Goal: Use online tool/utility

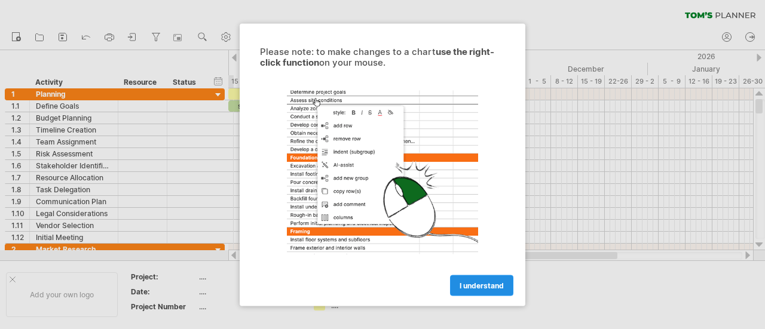
click at [489, 285] on span "I understand" at bounding box center [482, 285] width 44 height 9
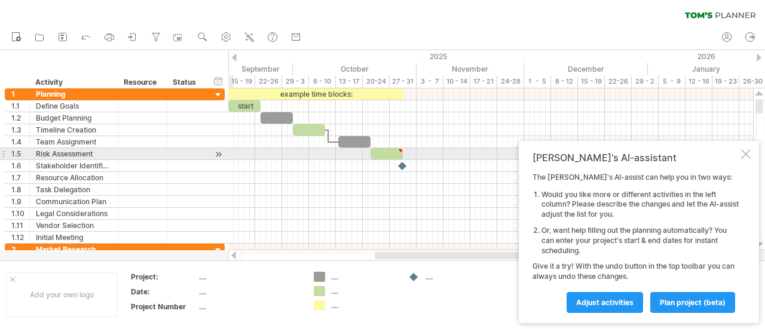
click at [745, 156] on div at bounding box center [746, 154] width 10 height 10
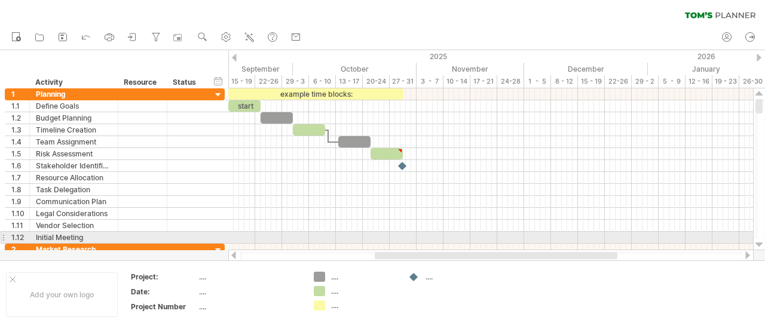
click at [760, 241] on div at bounding box center [759, 245] width 8 height 10
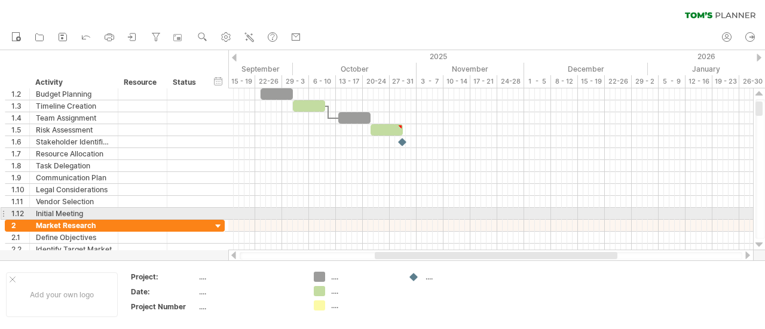
click at [760, 241] on div at bounding box center [759, 245] width 8 height 10
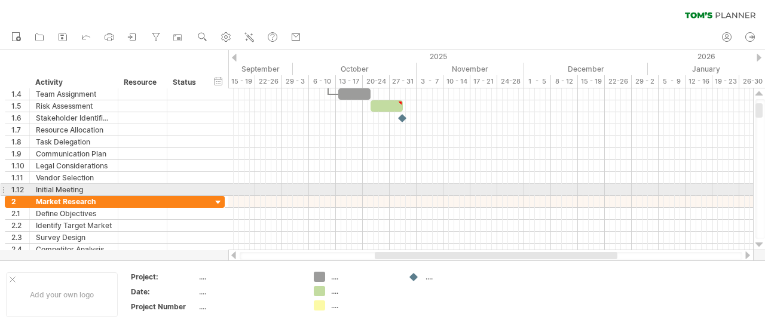
click at [760, 241] on div at bounding box center [759, 245] width 8 height 10
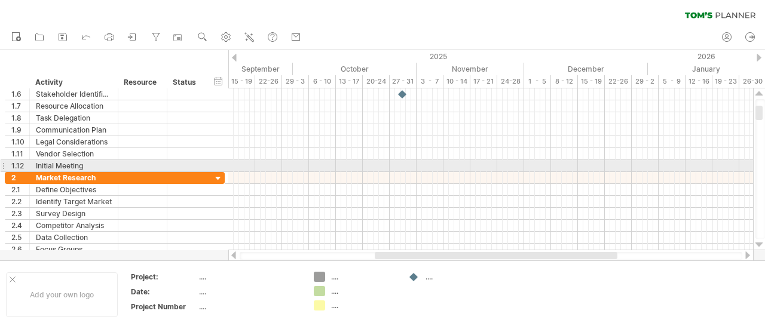
click at [760, 241] on div at bounding box center [759, 245] width 8 height 10
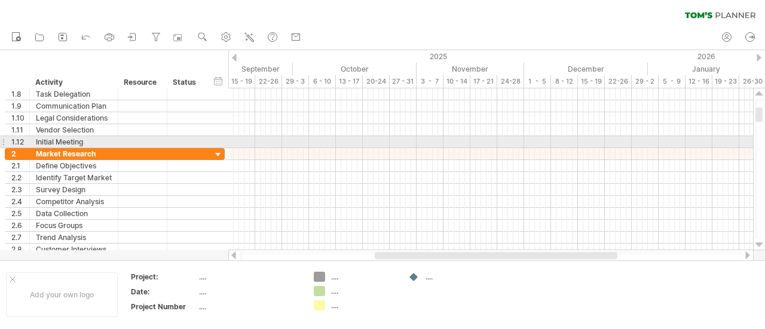
click at [760, 241] on div at bounding box center [759, 245] width 8 height 10
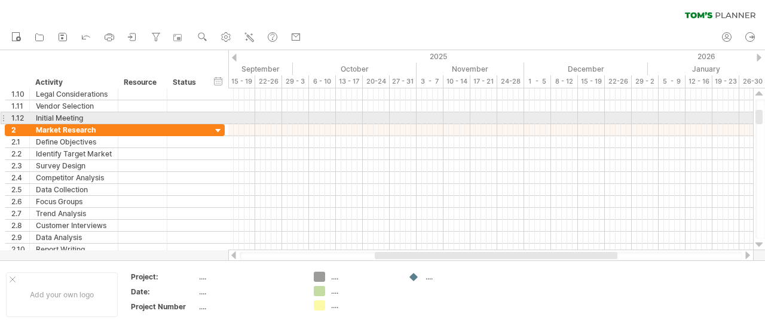
click at [760, 241] on div at bounding box center [759, 245] width 8 height 10
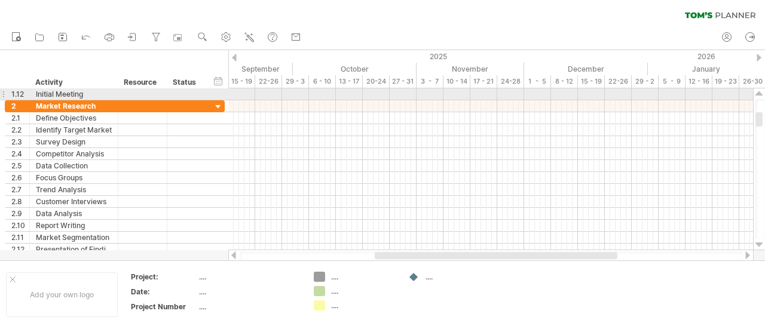
click at [760, 241] on div at bounding box center [759, 245] width 8 height 10
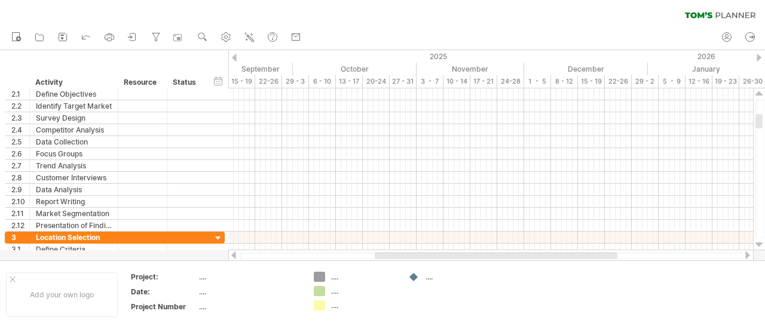
click at [760, 241] on div at bounding box center [759, 245] width 8 height 10
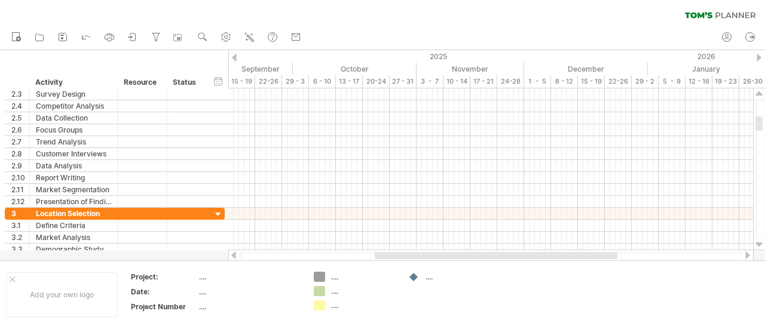
click at [760, 241] on div at bounding box center [759, 245] width 8 height 10
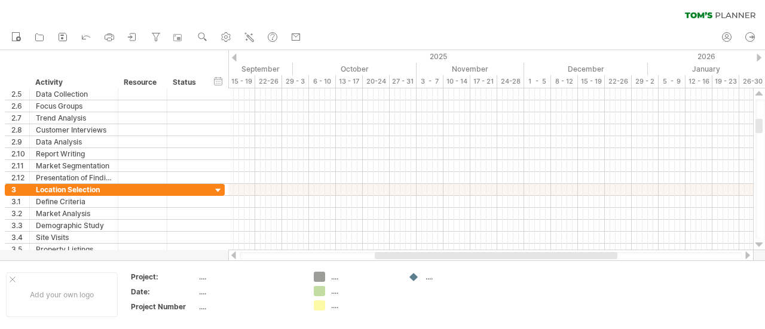
click at [760, 241] on div at bounding box center [759, 245] width 8 height 10
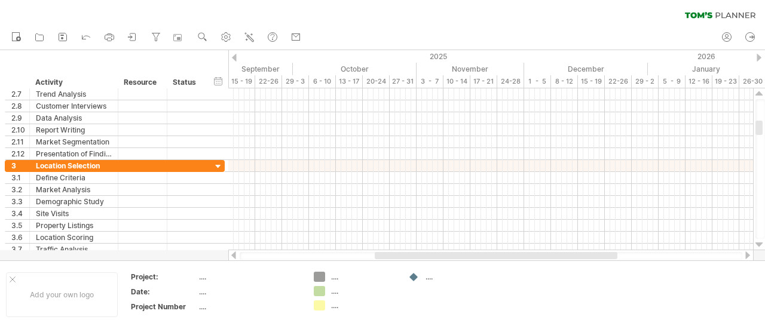
click at [760, 241] on div at bounding box center [759, 245] width 8 height 10
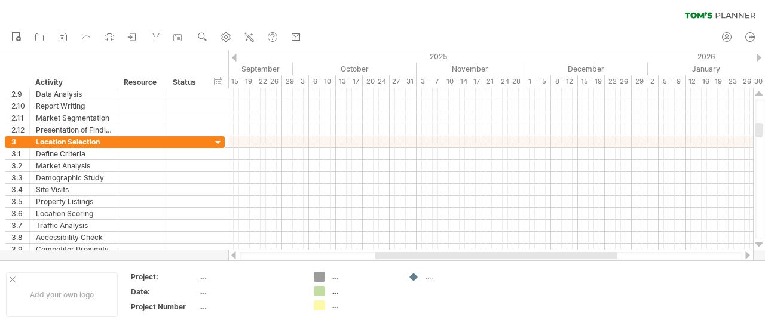
click at [760, 241] on div at bounding box center [759, 245] width 8 height 10
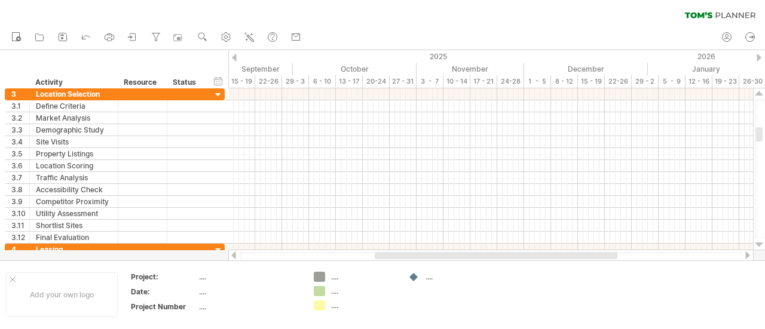
click at [760, 241] on div at bounding box center [759, 245] width 8 height 10
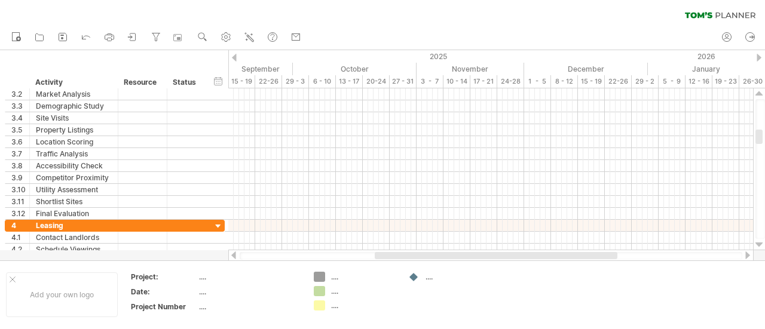
click at [760, 241] on div at bounding box center [759, 245] width 8 height 10
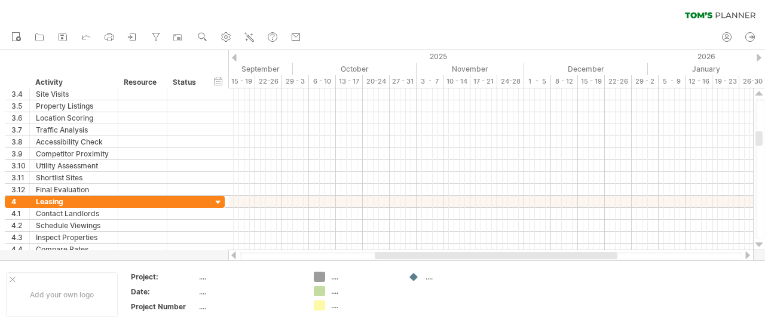
click at [760, 241] on div at bounding box center [759, 245] width 8 height 10
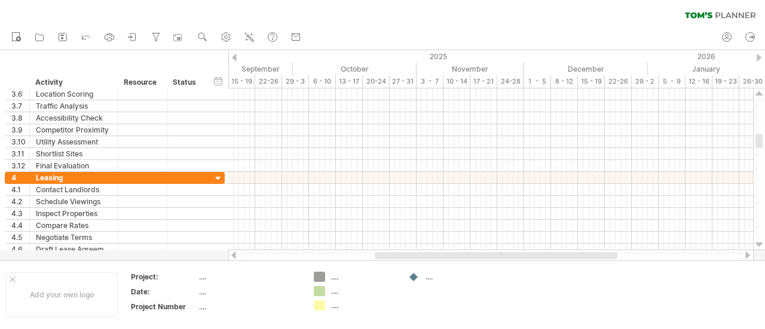
click at [760, 241] on div at bounding box center [759, 245] width 8 height 10
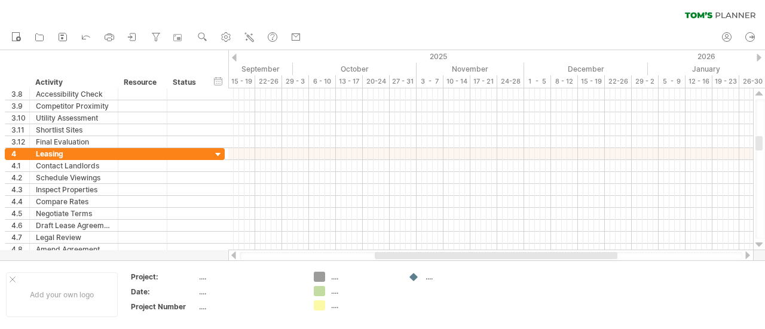
click at [760, 241] on div at bounding box center [759, 245] width 8 height 10
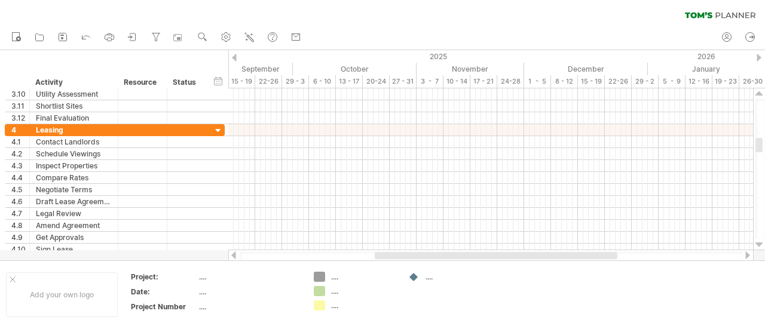
click at [760, 241] on div at bounding box center [759, 245] width 8 height 10
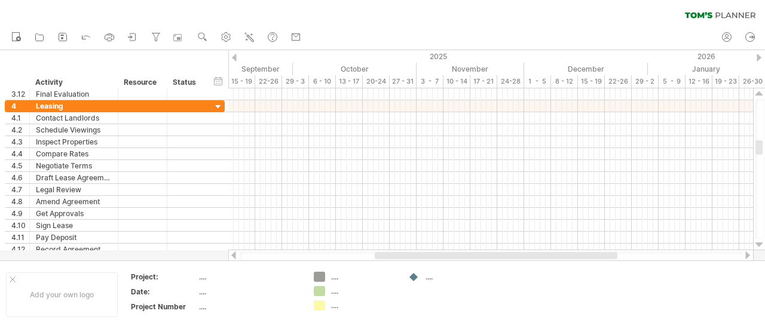
click at [760, 241] on div at bounding box center [759, 245] width 8 height 10
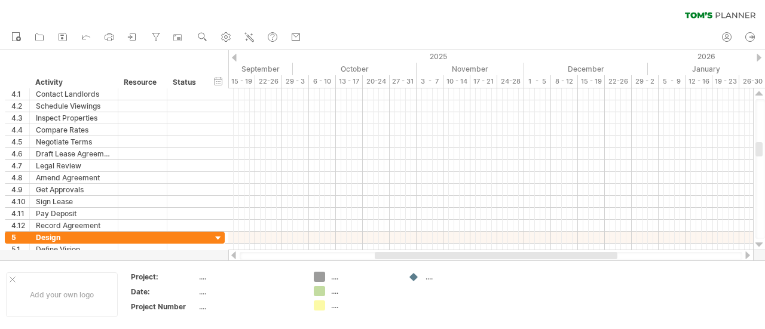
click at [760, 241] on div at bounding box center [759, 245] width 8 height 10
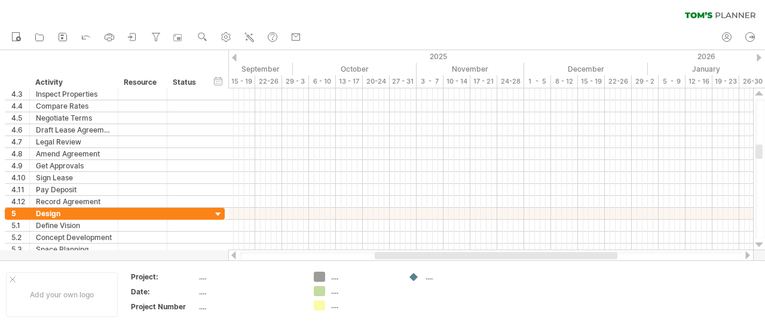
click at [760, 241] on div at bounding box center [759, 245] width 8 height 10
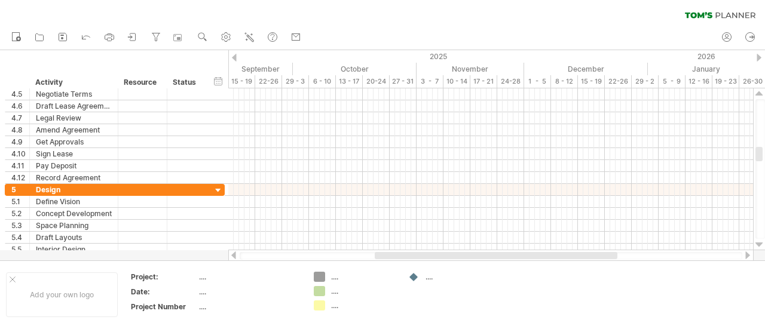
click at [760, 241] on div at bounding box center [759, 245] width 8 height 10
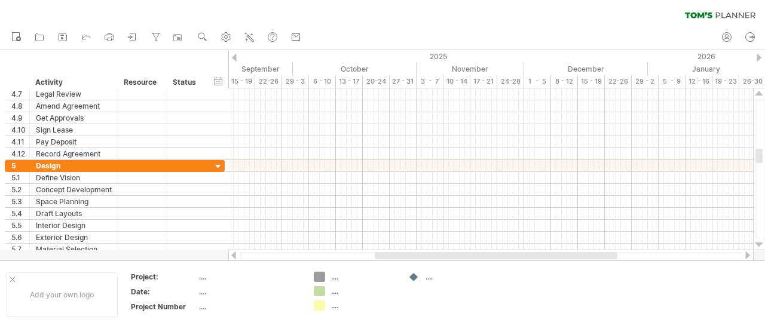
click at [760, 241] on div at bounding box center [759, 245] width 8 height 10
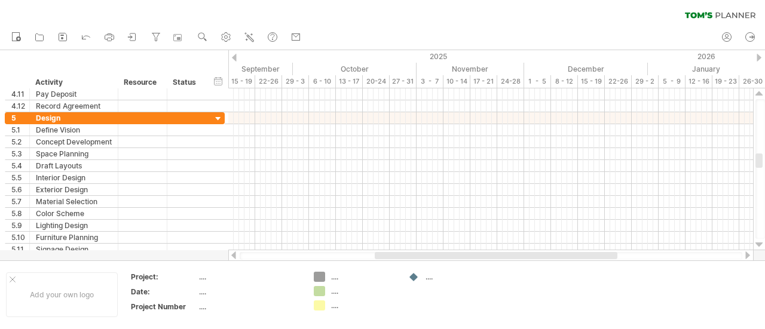
click at [760, 241] on div at bounding box center [759, 245] width 8 height 10
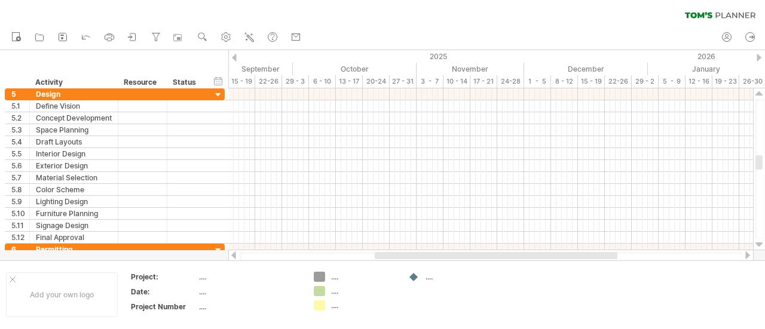
click at [760, 241] on div at bounding box center [759, 245] width 8 height 10
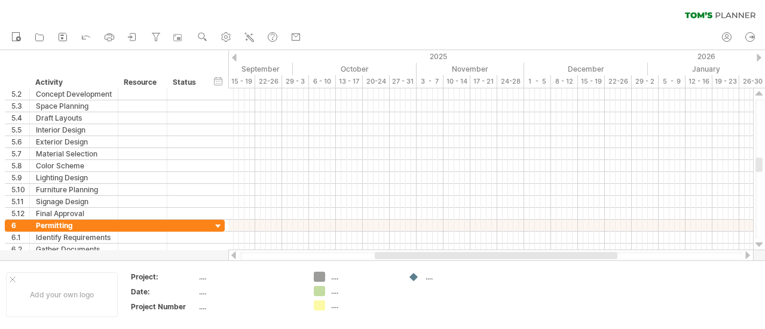
click at [760, 241] on div at bounding box center [759, 245] width 8 height 10
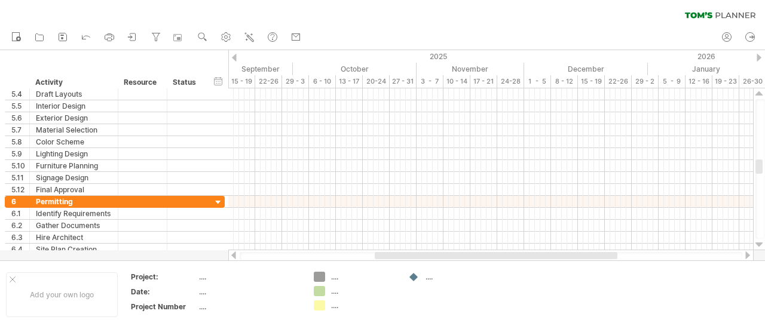
click at [760, 241] on div at bounding box center [759, 245] width 8 height 10
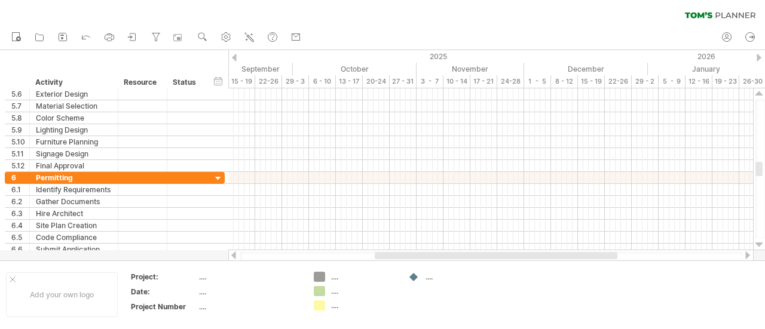
click at [760, 241] on div at bounding box center [759, 245] width 8 height 10
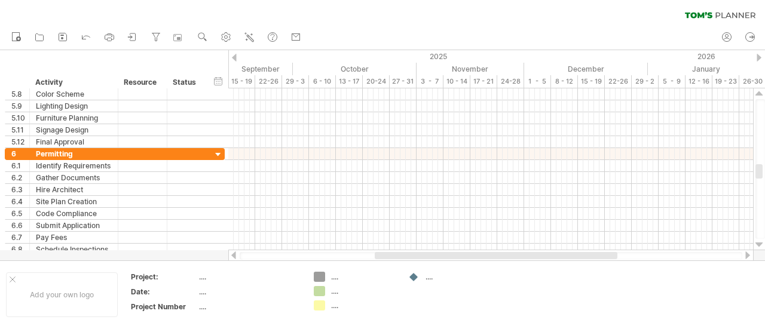
click at [760, 241] on div at bounding box center [759, 245] width 8 height 10
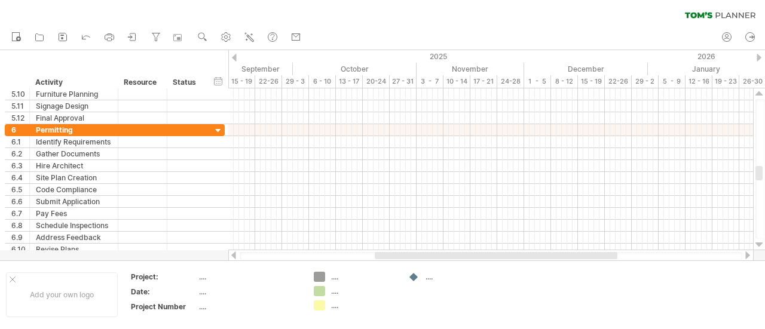
click at [760, 241] on div at bounding box center [759, 245] width 8 height 10
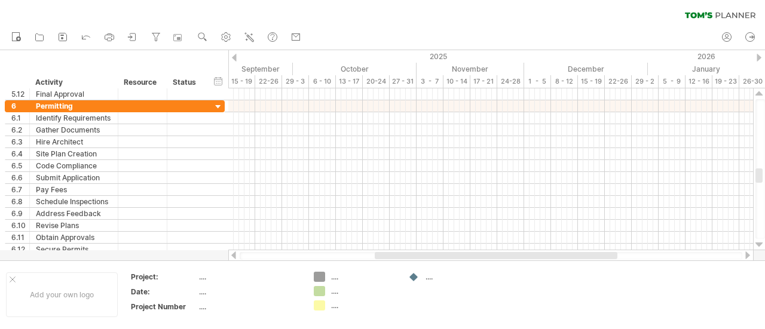
click at [760, 241] on div at bounding box center [759, 245] width 8 height 10
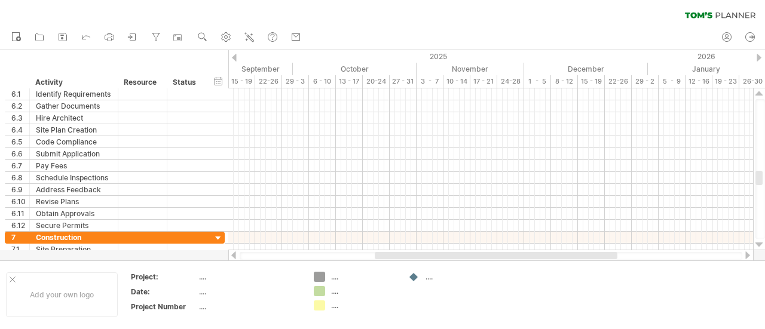
click at [760, 241] on div at bounding box center [759, 245] width 8 height 10
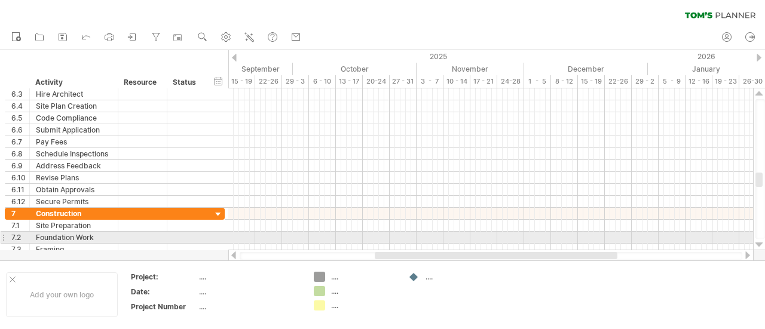
click at [760, 244] on div at bounding box center [759, 245] width 8 height 10
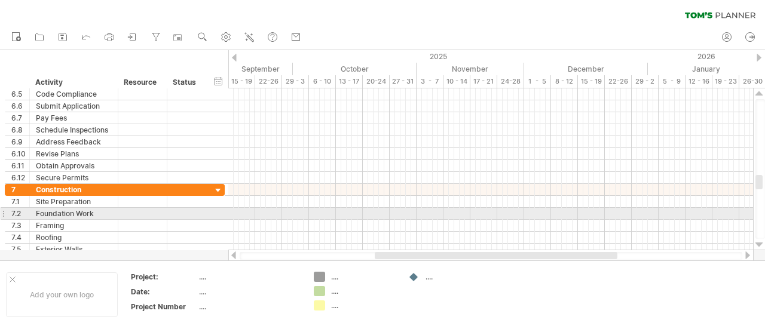
click at [760, 244] on div at bounding box center [759, 245] width 8 height 10
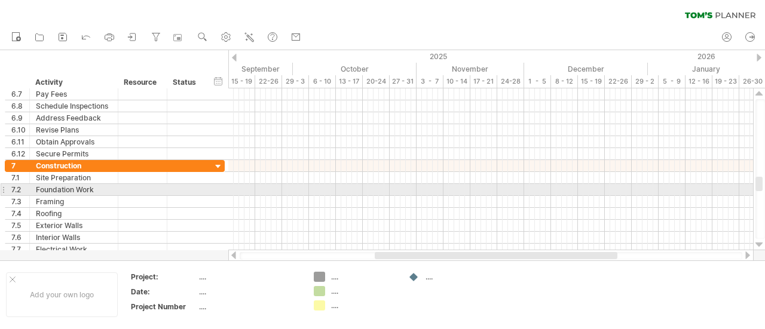
click at [760, 244] on div at bounding box center [759, 245] width 8 height 10
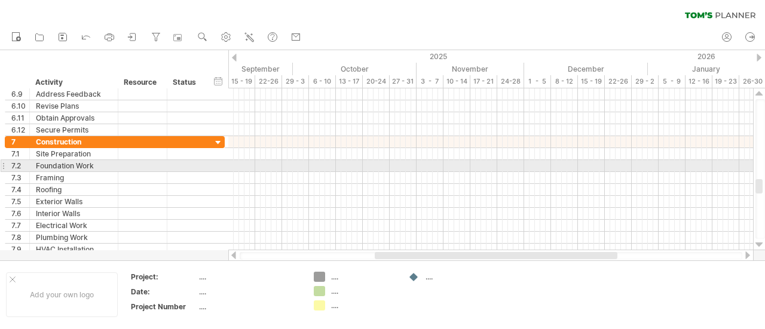
click at [760, 244] on div at bounding box center [759, 245] width 8 height 10
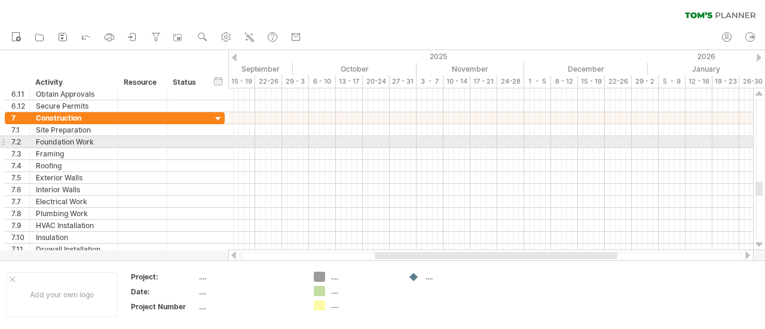
click at [760, 244] on div at bounding box center [759, 245] width 8 height 10
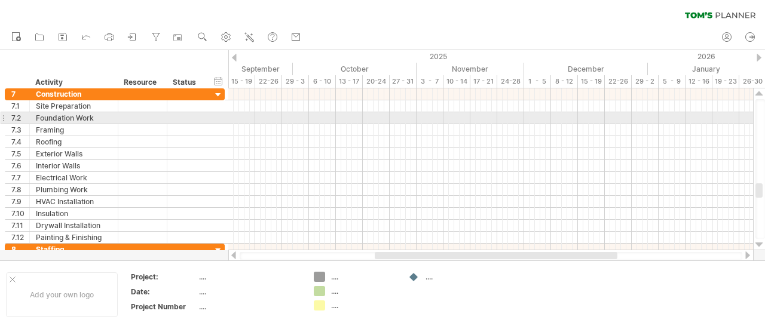
click at [760, 244] on div at bounding box center [759, 245] width 8 height 10
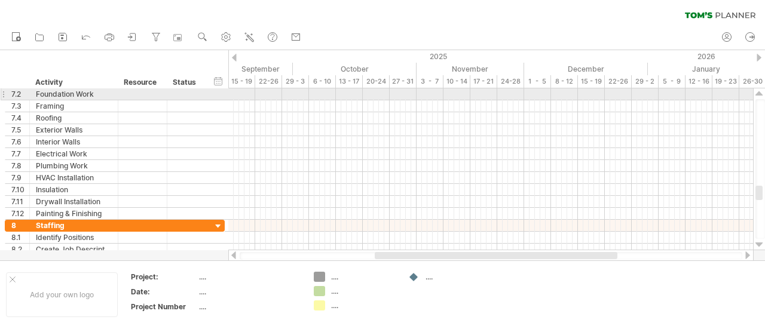
click at [760, 244] on div at bounding box center [759, 245] width 8 height 10
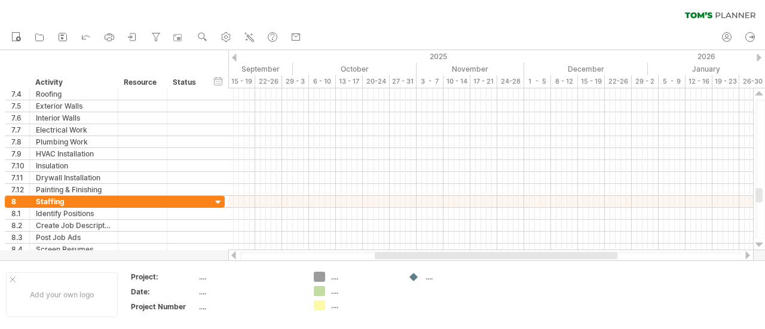
click at [760, 244] on div at bounding box center [759, 245] width 8 height 10
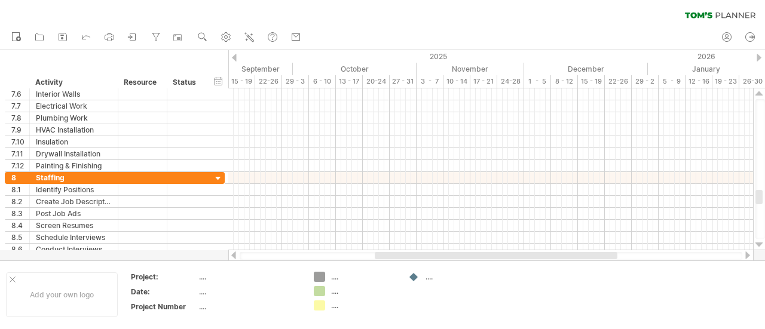
click at [760, 244] on div at bounding box center [759, 245] width 8 height 10
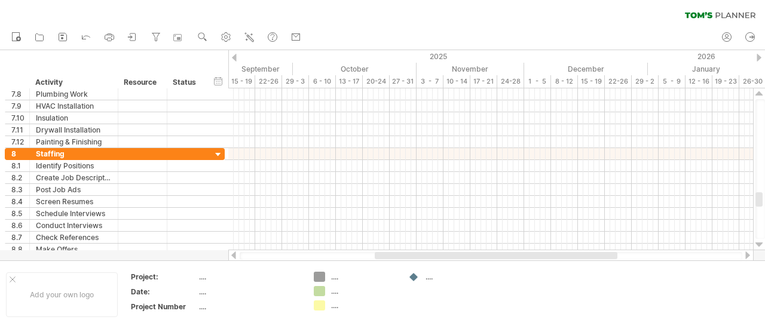
click at [760, 244] on div at bounding box center [759, 245] width 8 height 10
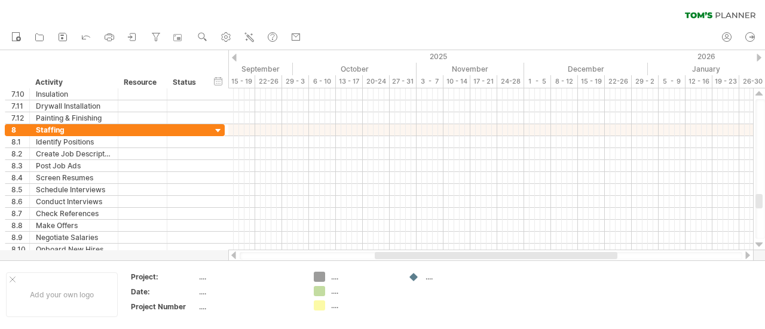
click at [760, 244] on div at bounding box center [759, 245] width 8 height 10
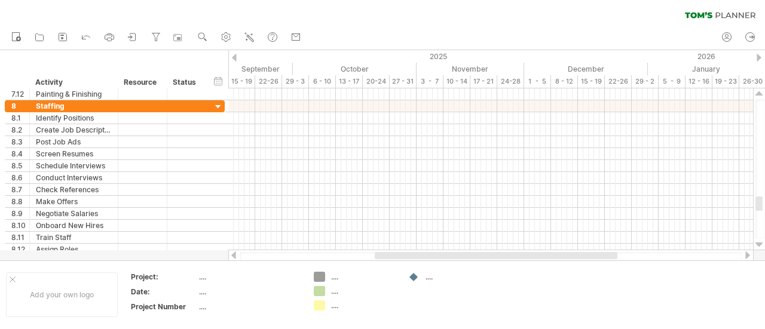
click at [760, 244] on div at bounding box center [759, 245] width 8 height 10
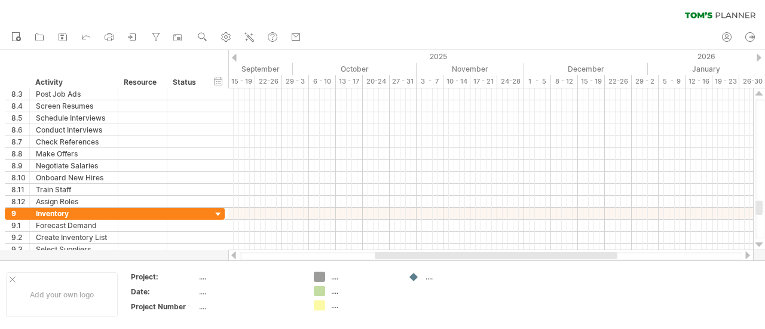
click at [760, 244] on div at bounding box center [759, 245] width 8 height 10
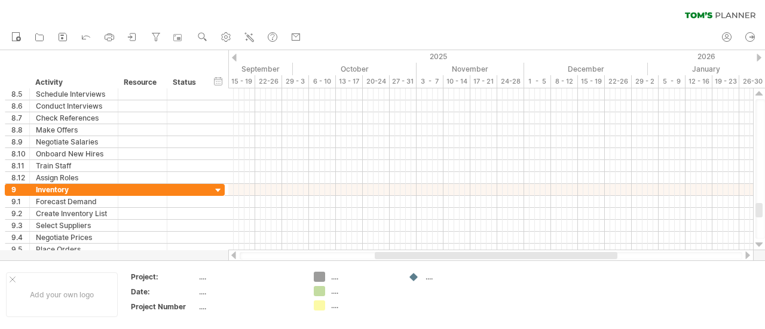
click at [760, 244] on div at bounding box center [759, 245] width 8 height 10
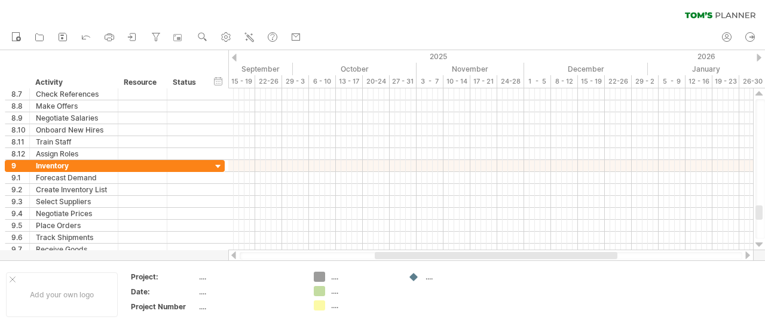
click at [760, 244] on div at bounding box center [759, 245] width 8 height 10
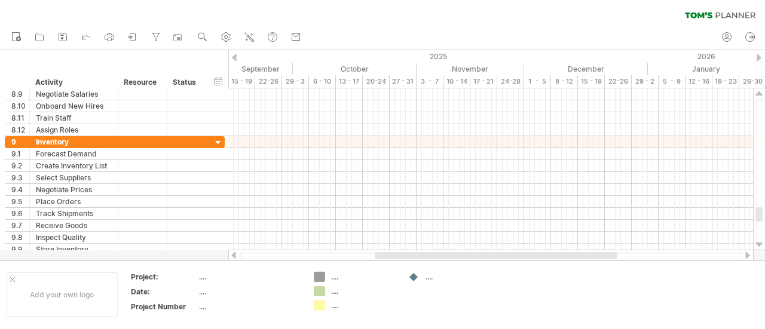
click at [760, 244] on div at bounding box center [759, 245] width 8 height 10
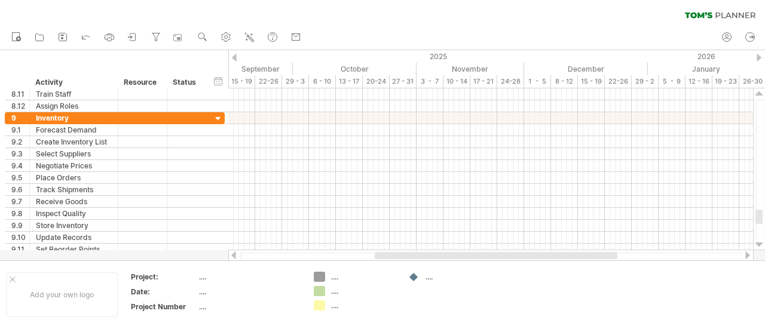
click at [760, 244] on div at bounding box center [759, 245] width 8 height 10
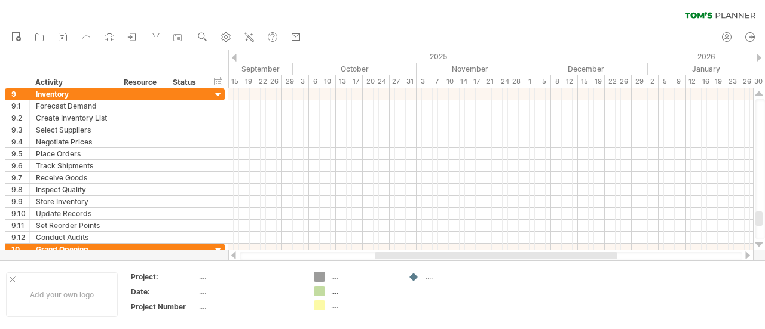
click at [760, 244] on div at bounding box center [759, 245] width 8 height 10
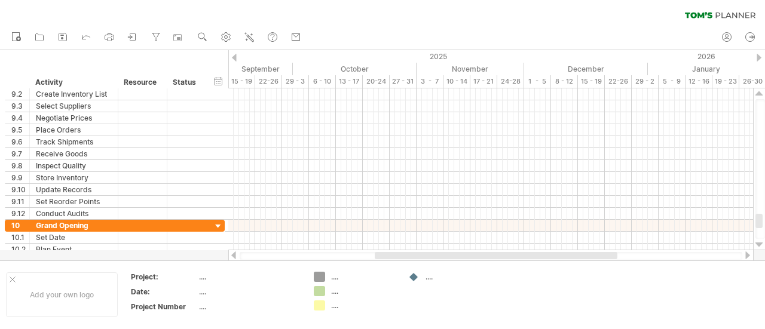
click at [760, 244] on div at bounding box center [759, 245] width 8 height 10
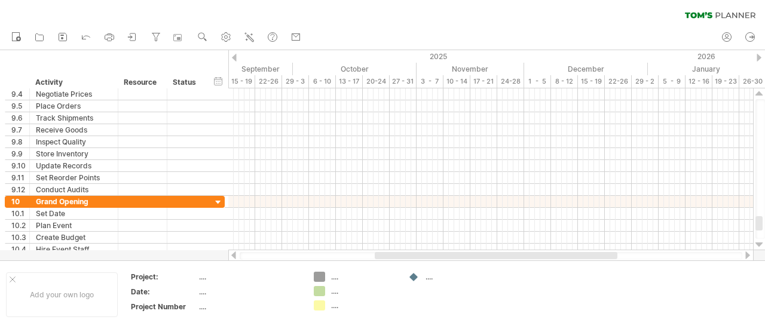
click at [760, 244] on div at bounding box center [759, 245] width 8 height 10
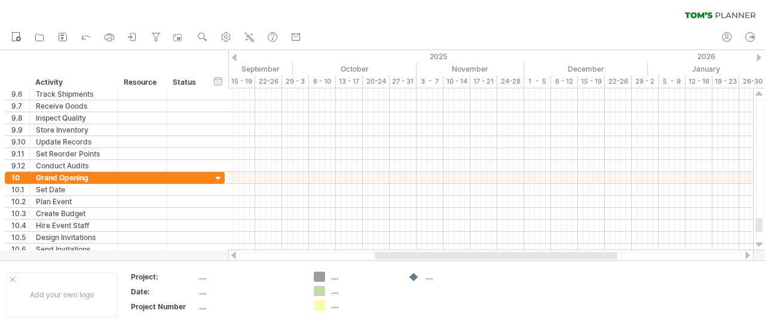
click at [760, 244] on div at bounding box center [759, 245] width 8 height 10
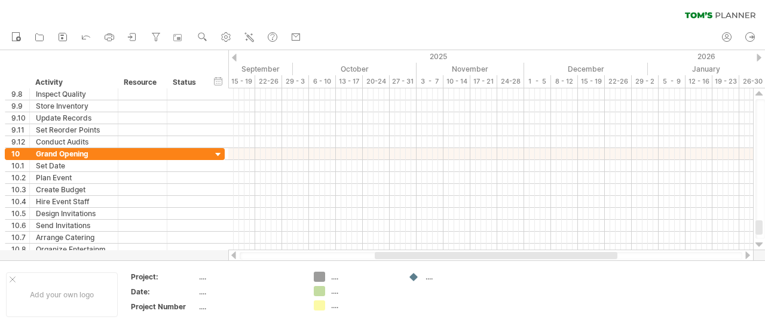
click at [760, 244] on div at bounding box center [759, 245] width 8 height 10
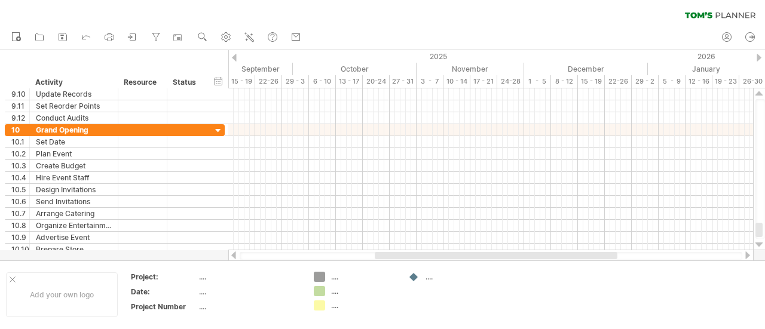
click at [760, 244] on div at bounding box center [759, 245] width 8 height 10
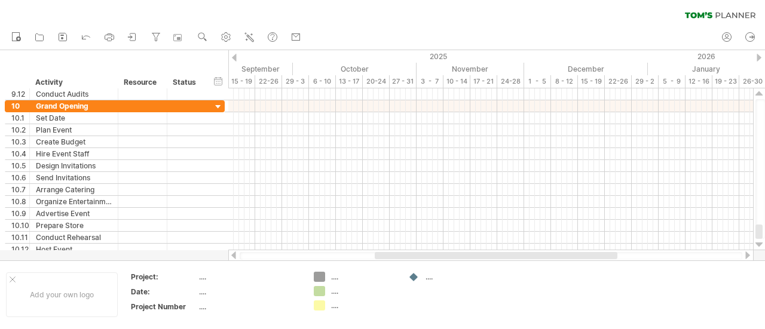
click at [760, 244] on div at bounding box center [759, 245] width 8 height 10
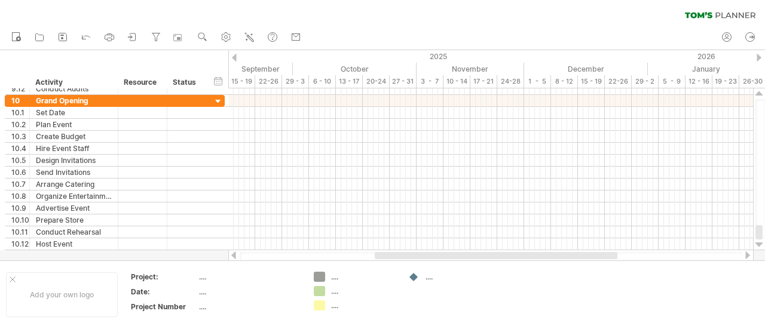
click at [760, 244] on div at bounding box center [759, 245] width 8 height 10
